Goal: Task Accomplishment & Management: Use online tool/utility

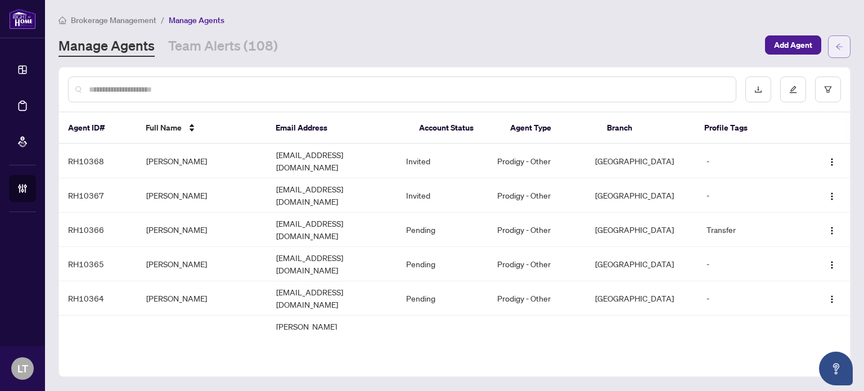
click at [842, 51] on span "button" at bounding box center [839, 47] width 8 height 18
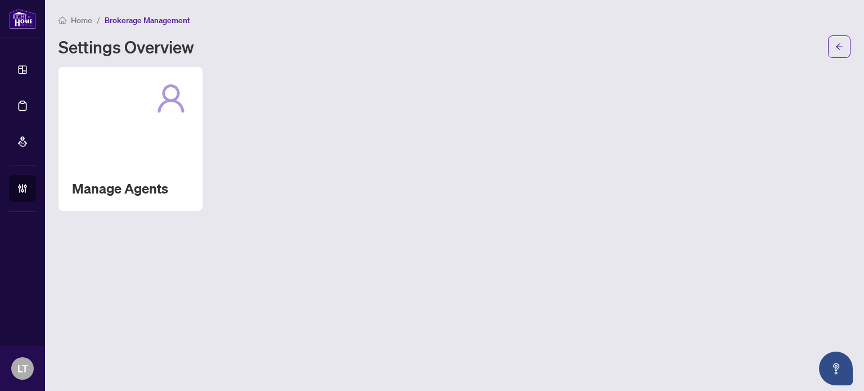
click at [842, 51] on span "button" at bounding box center [839, 47] width 8 height 18
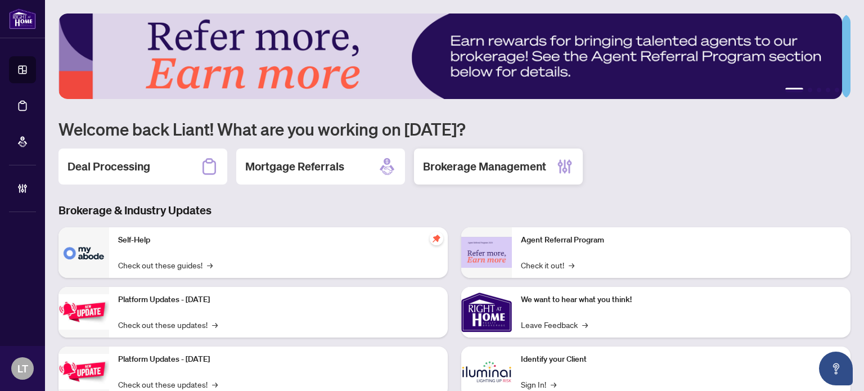
click at [454, 161] on h2 "Brokerage Management" at bounding box center [484, 167] width 123 height 16
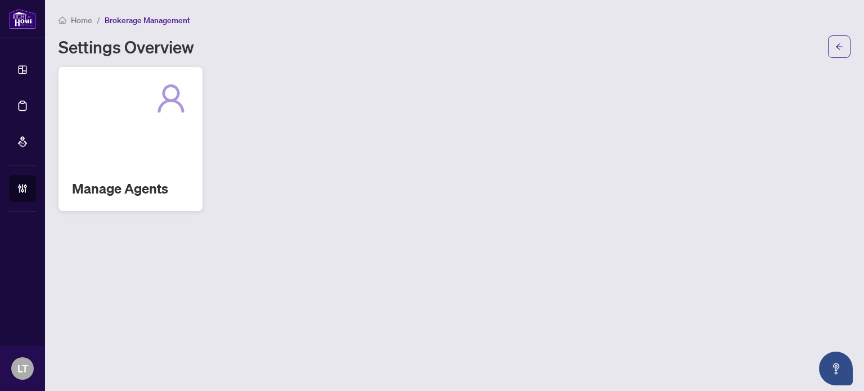
click at [160, 175] on div "Manage Agents" at bounding box center [130, 139] width 144 height 144
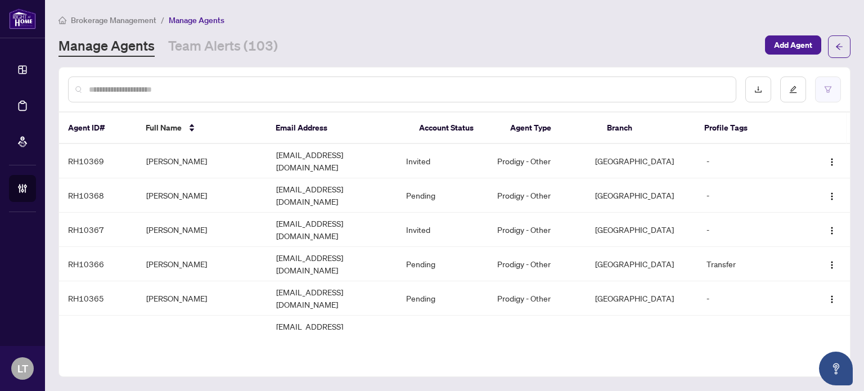
click at [826, 82] on button "button" at bounding box center [828, 89] width 26 height 26
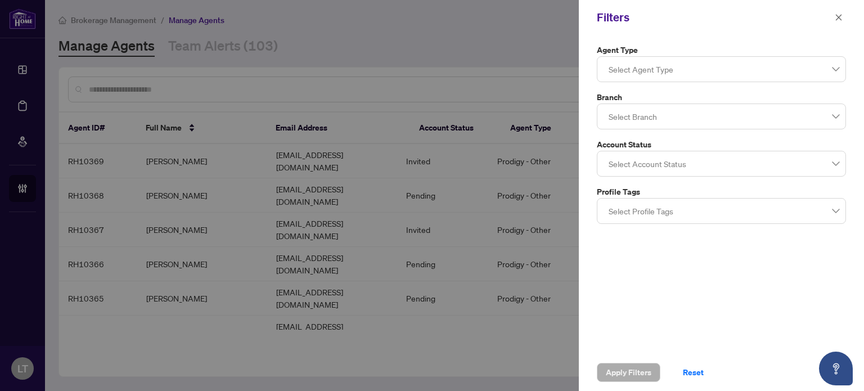
click at [710, 74] on div at bounding box center [721, 69] width 235 height 20
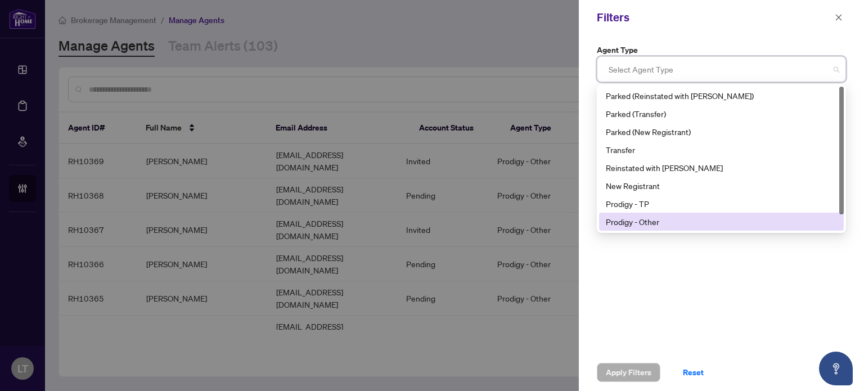
click at [637, 223] on div "Prodigy - Other" at bounding box center [721, 221] width 231 height 12
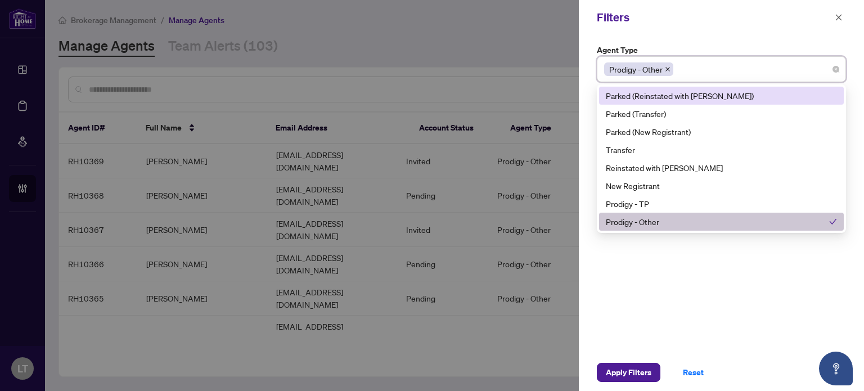
click at [702, 24] on div "Filters" at bounding box center [714, 17] width 235 height 17
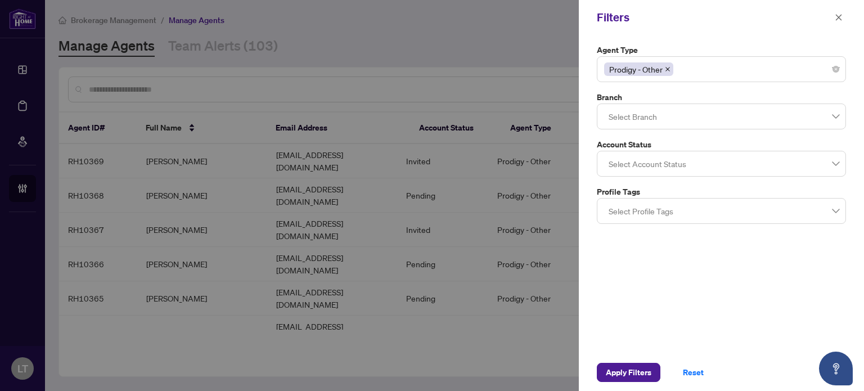
click at [675, 112] on div at bounding box center [721, 116] width 235 height 20
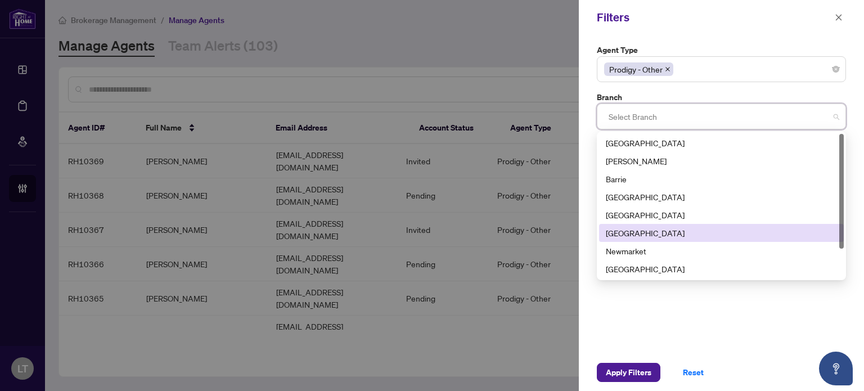
click at [637, 232] on div "[GEOGRAPHIC_DATA]" at bounding box center [721, 233] width 231 height 12
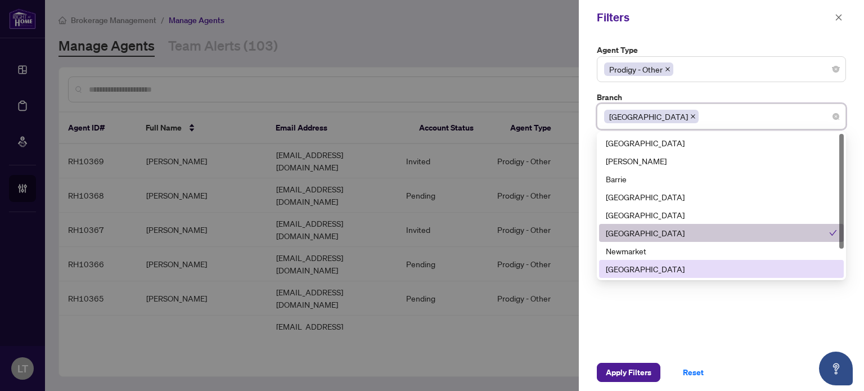
click at [602, 328] on div "Agent Type Prodigy - Other 1 2 Parked (Reinstated with [PERSON_NAME]) Parked (T…" at bounding box center [721, 194] width 285 height 319
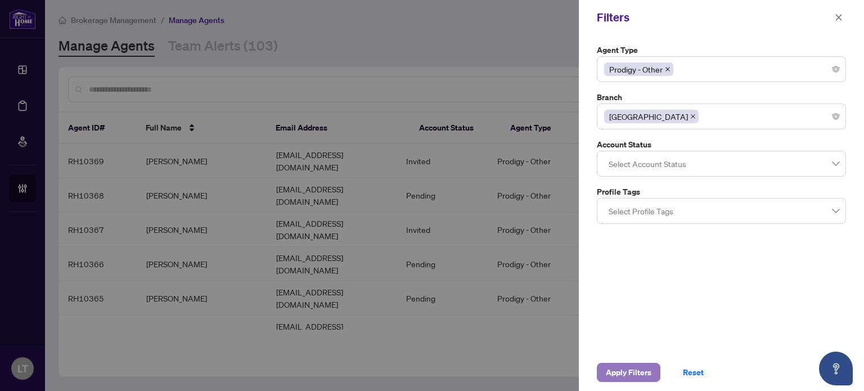
click at [628, 368] on span "Apply Filters" at bounding box center [629, 372] width 46 height 18
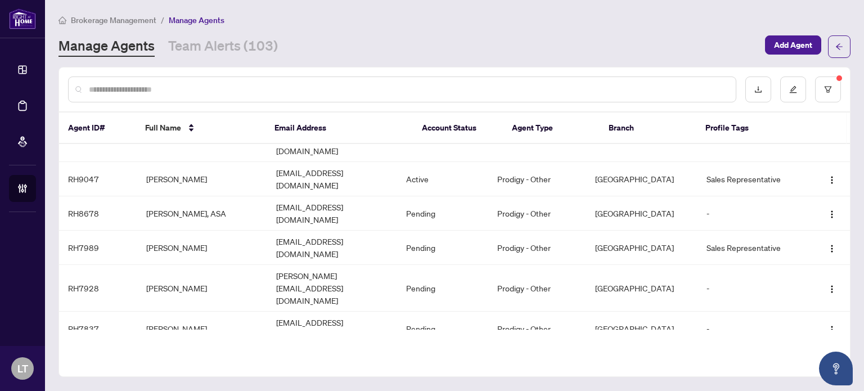
scroll to position [1064, 0]
click at [758, 92] on icon "download" at bounding box center [758, 89] width 8 height 8
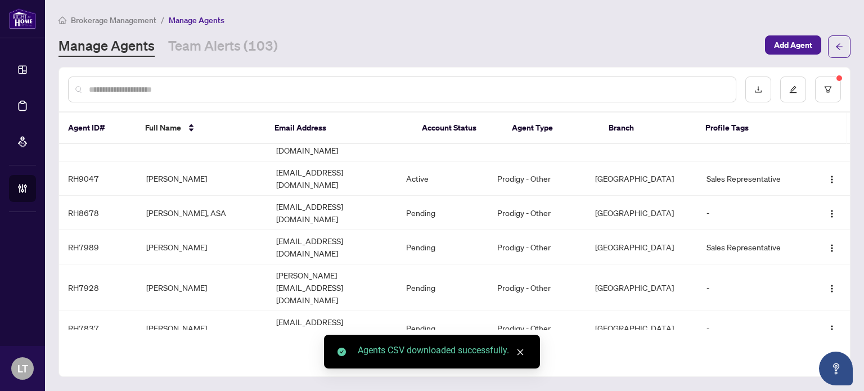
click at [455, 353] on div "Agents CSV downloaded successfully." at bounding box center [442, 350] width 169 height 13
